Goal: Information Seeking & Learning: Find specific fact

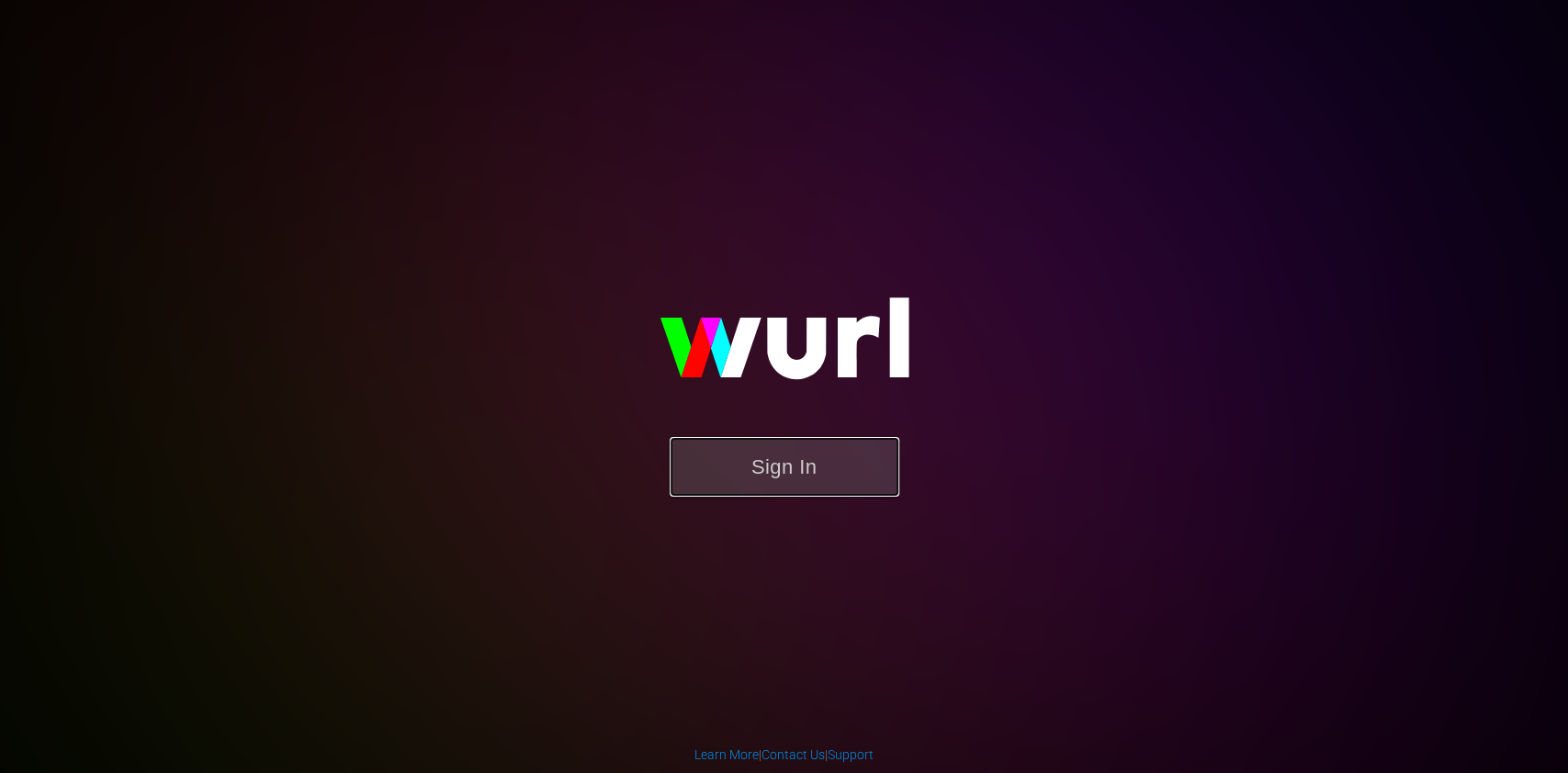
click at [726, 451] on button "Sign In" at bounding box center [784, 467] width 230 height 60
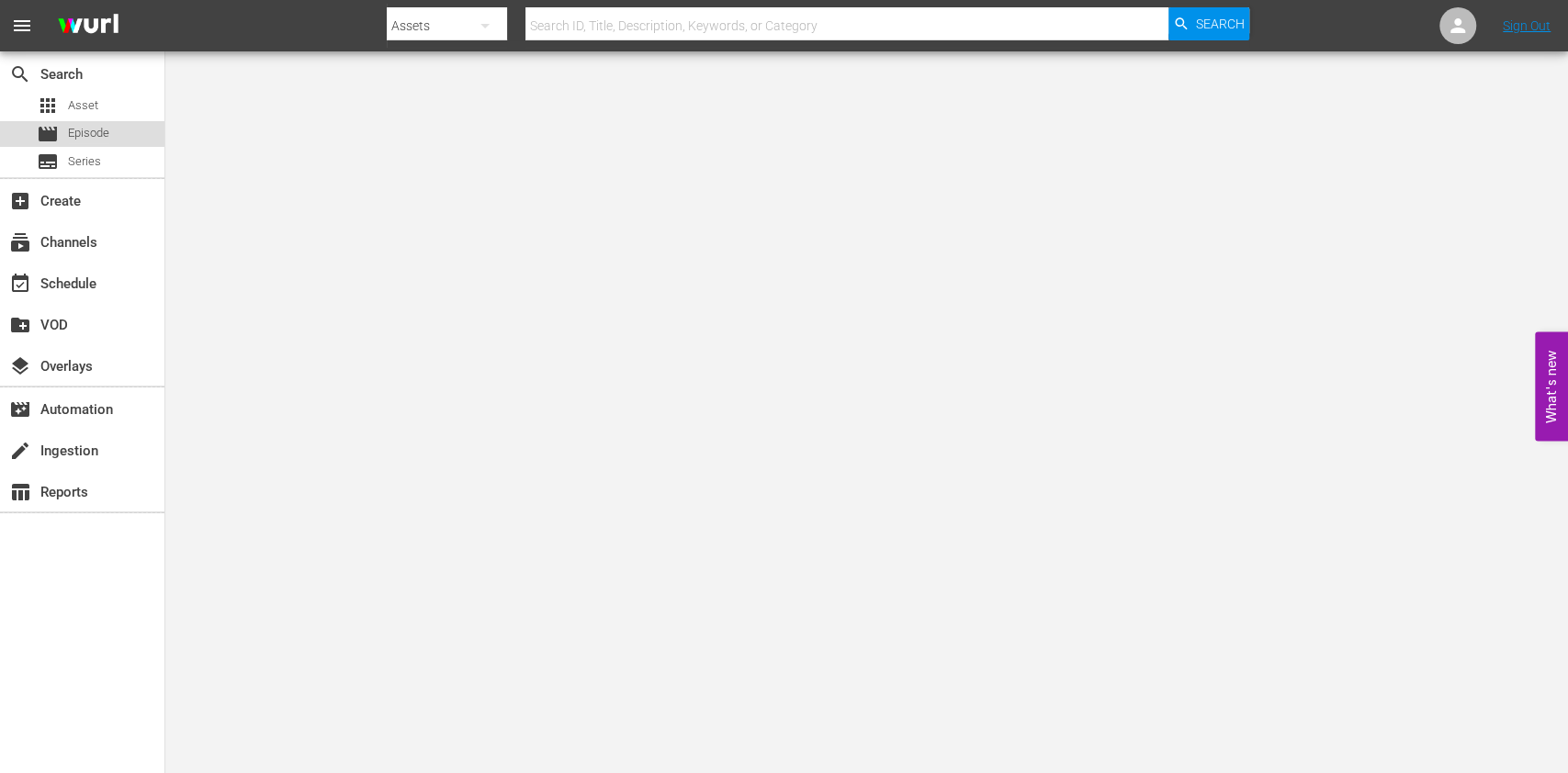
click at [81, 128] on span "Episode" at bounding box center [89, 133] width 41 height 18
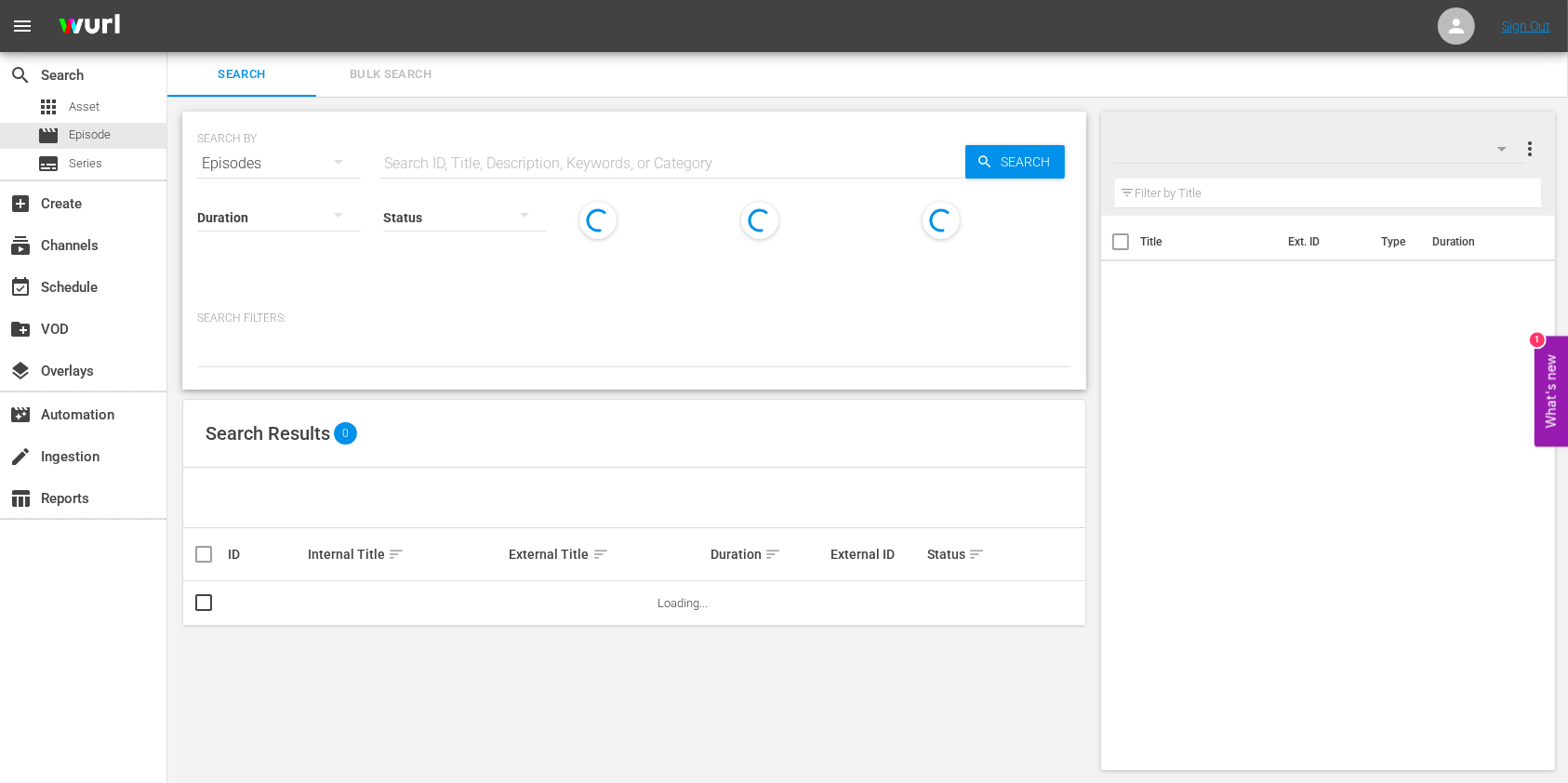
click at [643, 161] on input "text" at bounding box center [673, 164] width 586 height 45
paste input "[PERSON_NAME] Forgotten War"
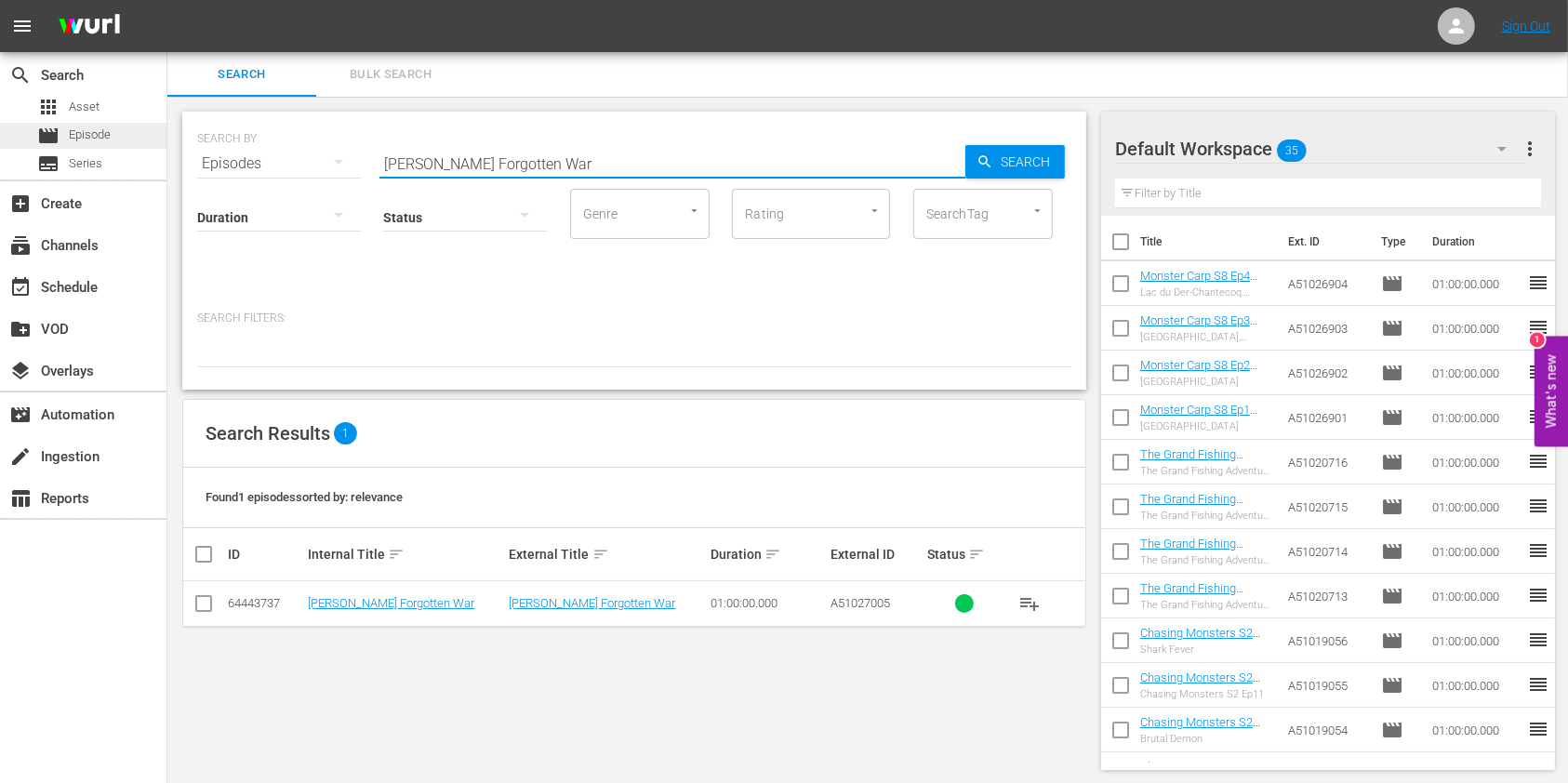
drag, startPoint x: 562, startPoint y: 158, endPoint x: 141, endPoint y: 127, distance: 422.1
click at [168, 0] on div "search Search apps Asset movie Episode subtitles Series add_box Create subscrip…" at bounding box center [868, 0] width 1400 height 0
paste input "No Asylum:The Untold Chapter of [PERSON_NAME] Story"
drag, startPoint x: 756, startPoint y: 149, endPoint x: 178, endPoint y: 134, distance: 578.2
click at [178, 134] on div "SEARCH BY Search By Episodes Search ID, Title, Description, Keywords, or Catego…" at bounding box center [634, 440] width 934 height 689
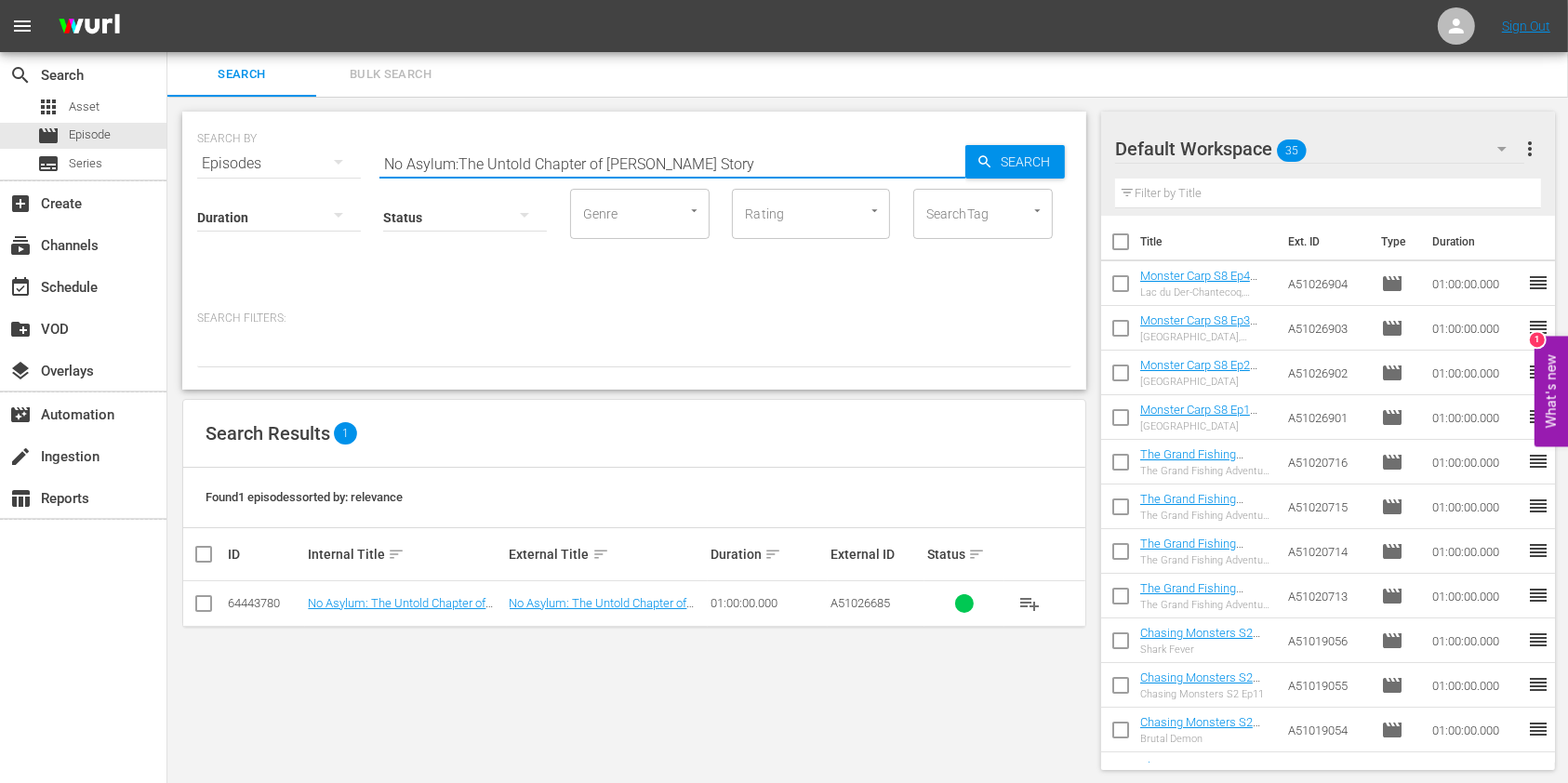
paste input "Tutankhamun: The Last Exhibition"
type input "Tutankhamun: The Last Exhibition"
